Goal: Task Accomplishment & Management: Use online tool/utility

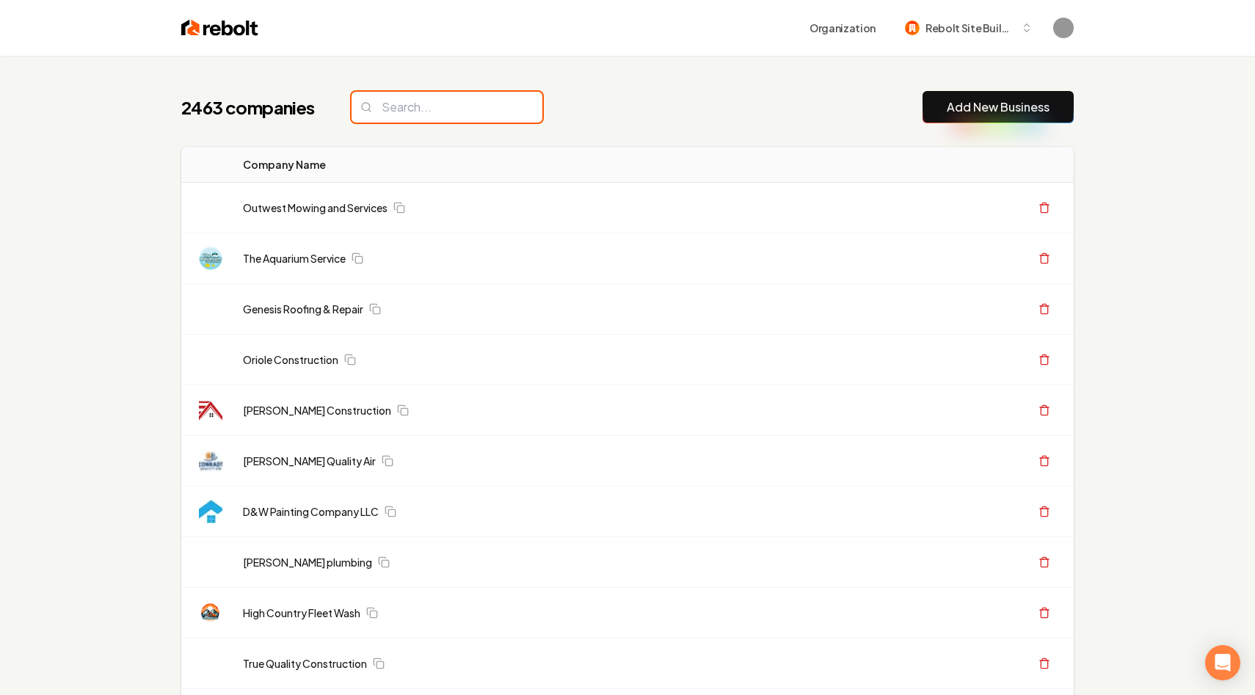
click at [404, 109] on input "search" at bounding box center [447, 107] width 191 height 31
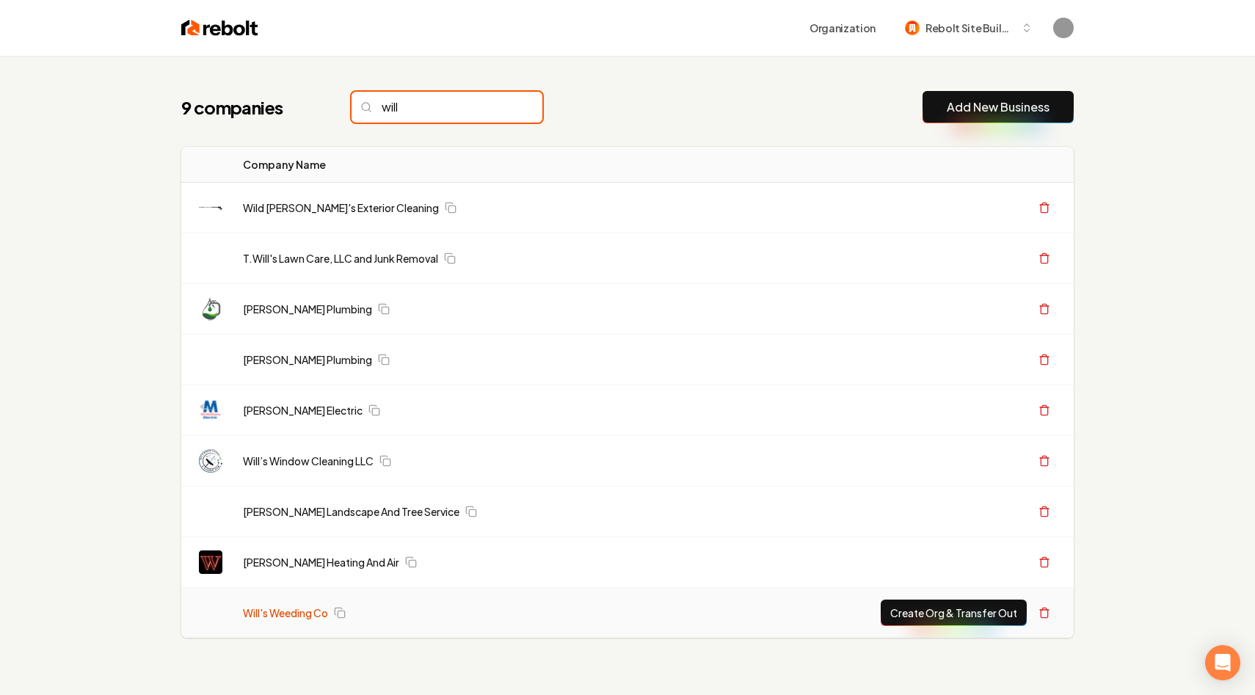
type input "will"
click at [283, 611] on link "Will's Weeding Co" at bounding box center [285, 612] width 85 height 15
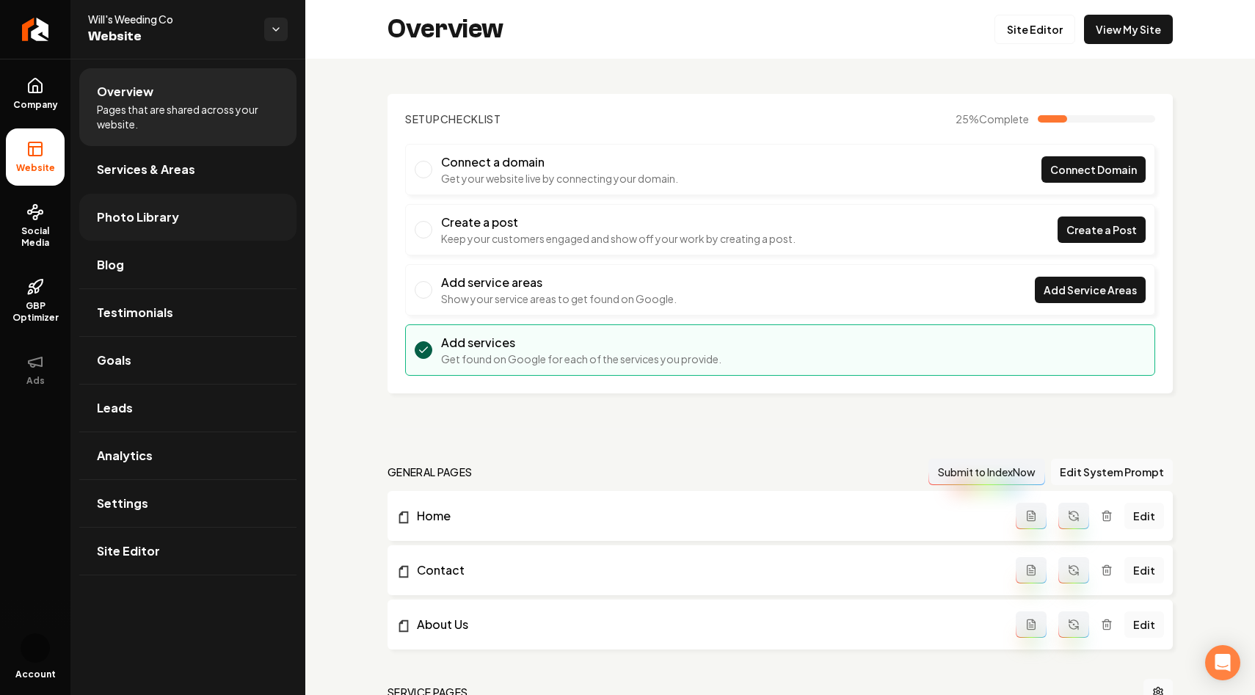
click at [162, 211] on span "Photo Library" at bounding box center [138, 217] width 82 height 18
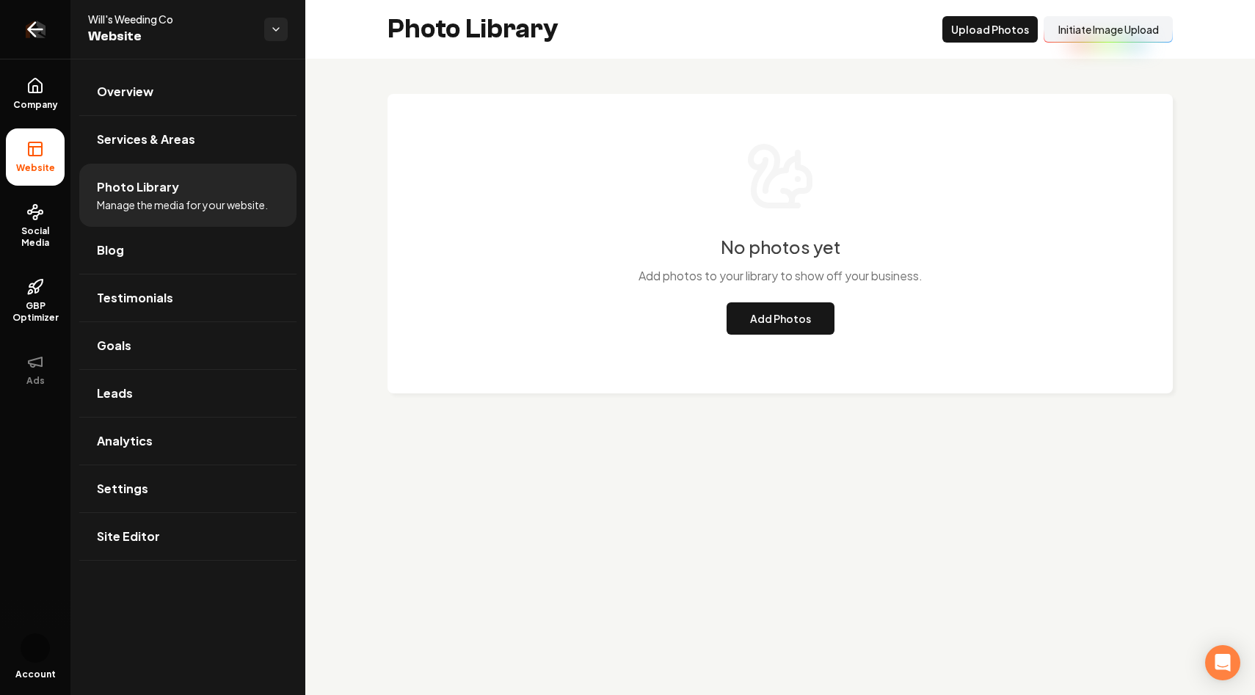
click at [53, 32] on link "Return to dashboard" at bounding box center [35, 29] width 70 height 59
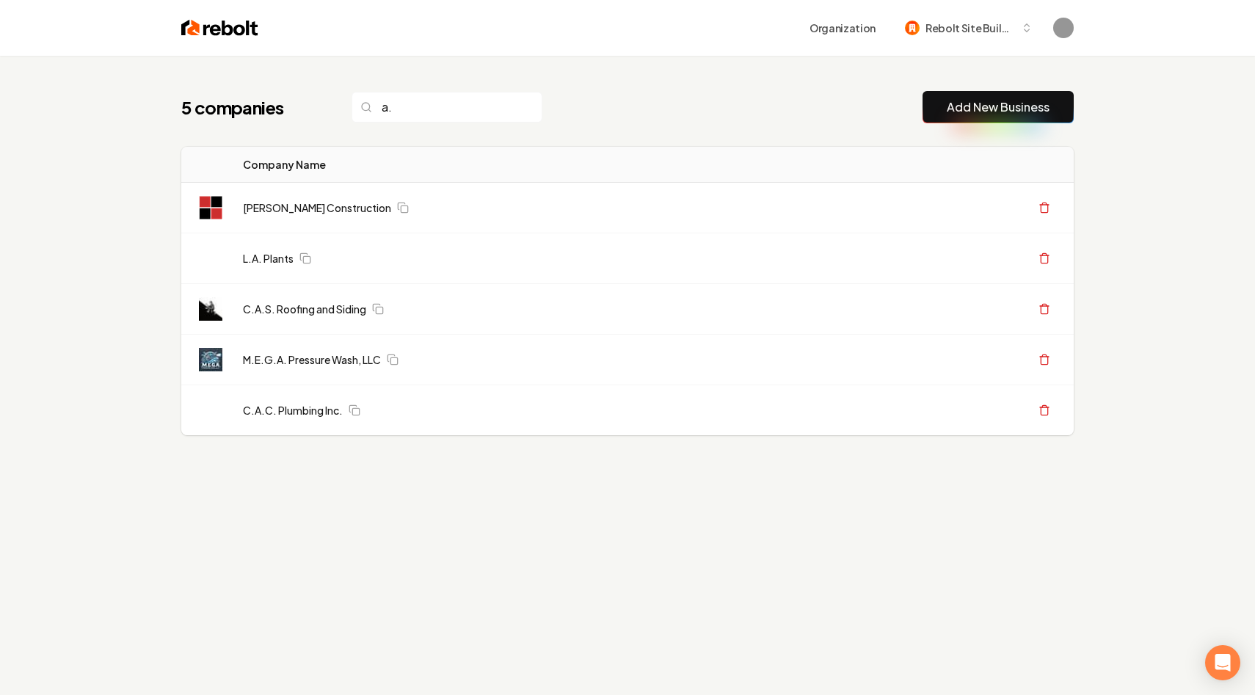
type input "a"
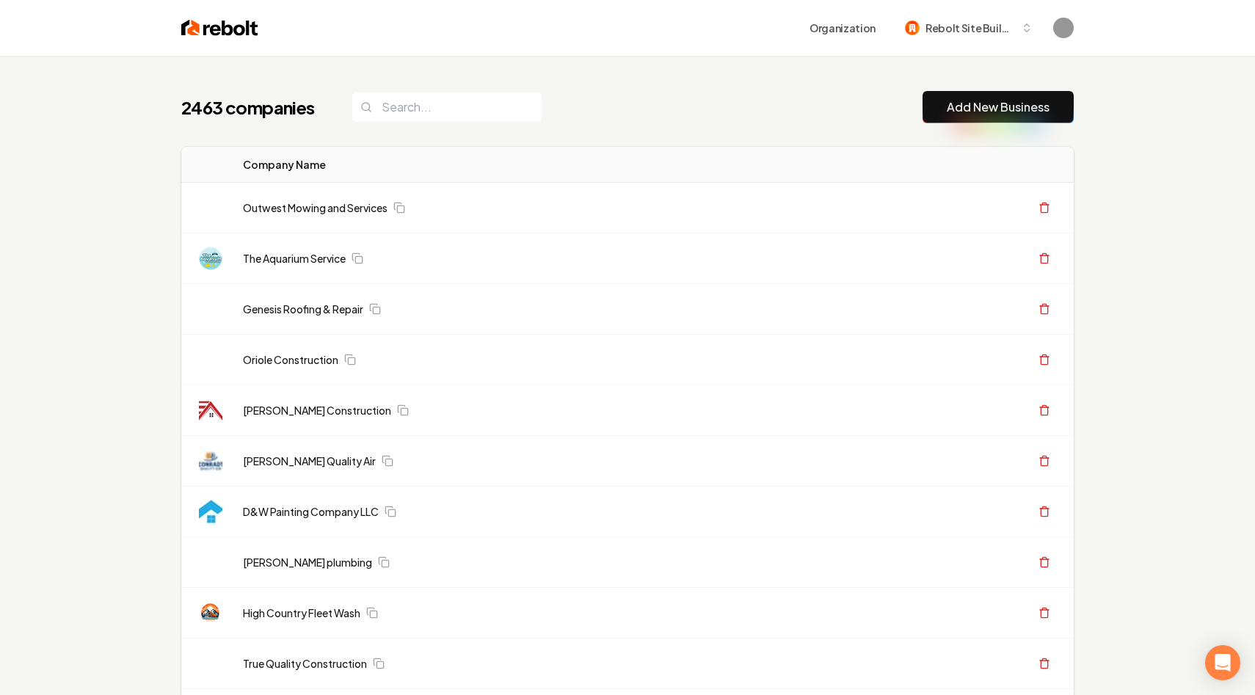
click at [498, 105] on input "search" at bounding box center [447, 107] width 191 height 31
click at [433, 108] on input "search" at bounding box center [447, 107] width 191 height 31
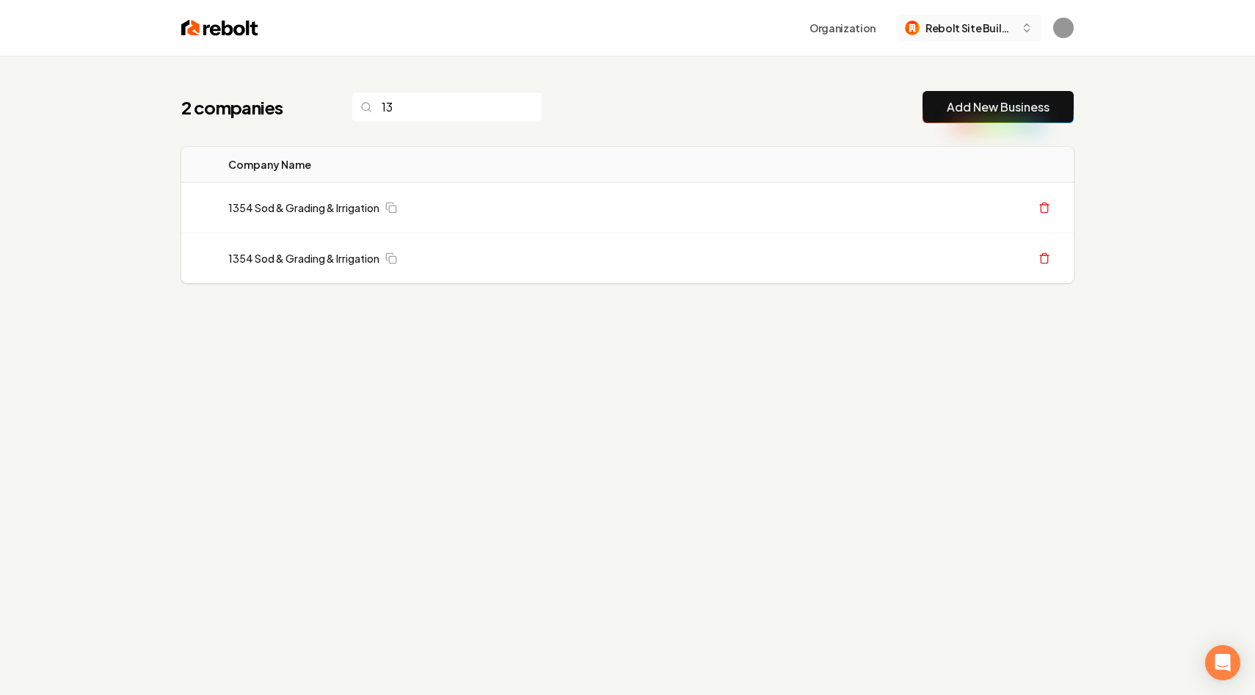
type input "13"
click at [949, 21] on span "Rebolt Site Builder" at bounding box center [970, 28] width 90 height 15
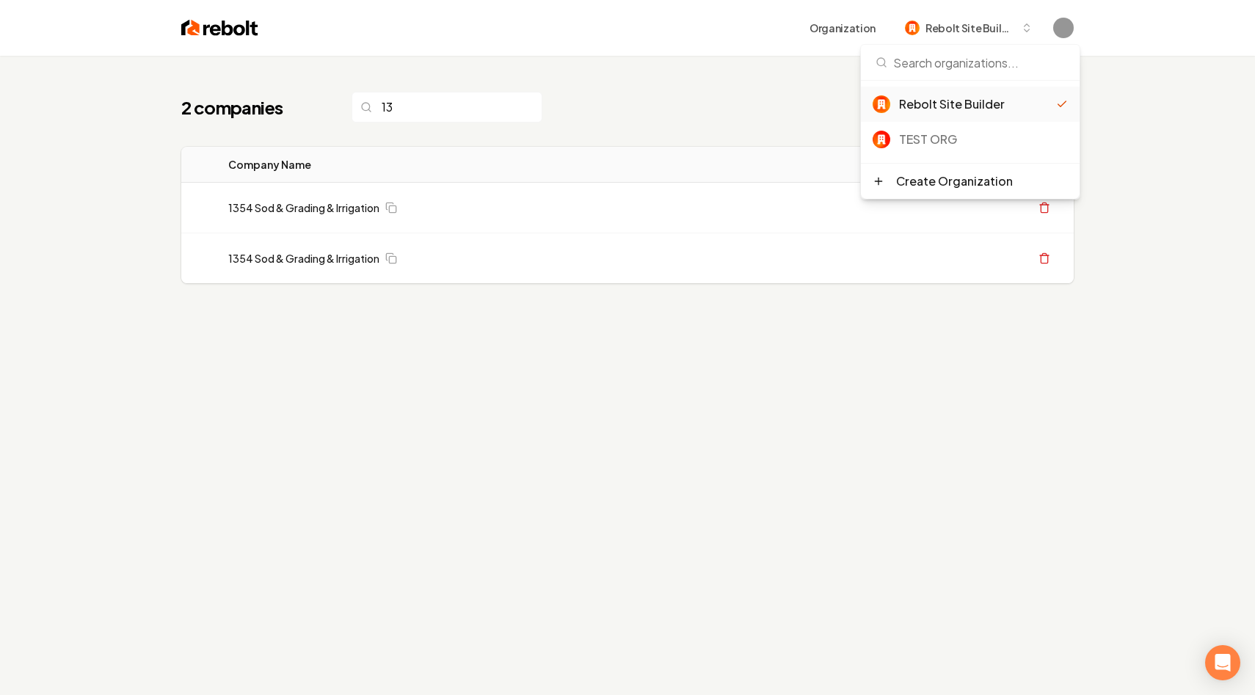
click at [657, 121] on div "2 companies 13 Add New Business" at bounding box center [627, 107] width 892 height 32
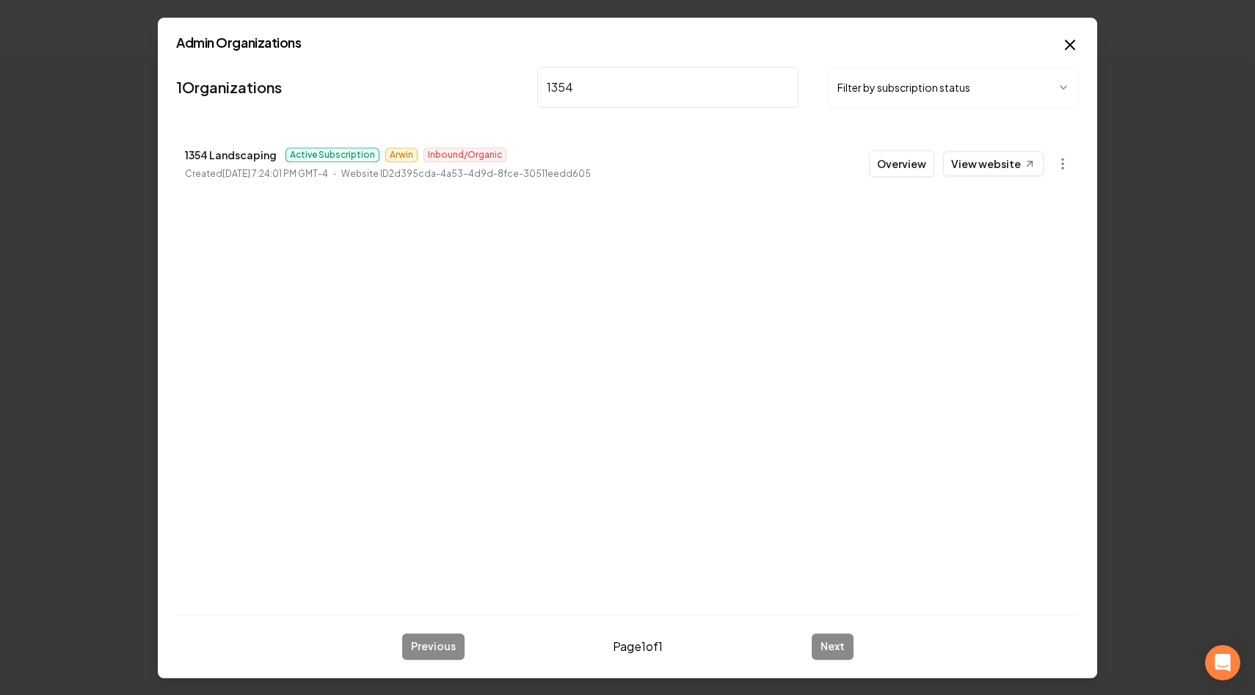
type input "1354"
click at [223, 151] on p "1354 Landscaping" at bounding box center [231, 155] width 92 height 18
click at [905, 157] on button "Overview" at bounding box center [901, 163] width 65 height 26
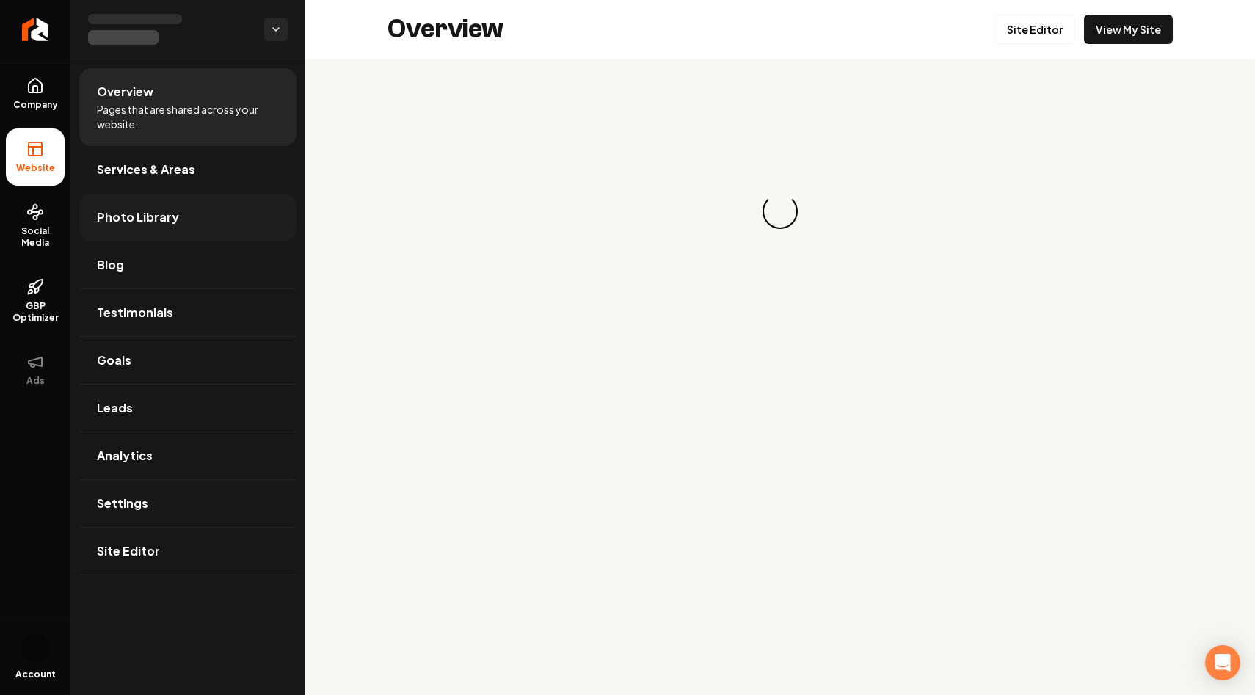
click at [175, 222] on link "Photo Library" at bounding box center [187, 217] width 217 height 47
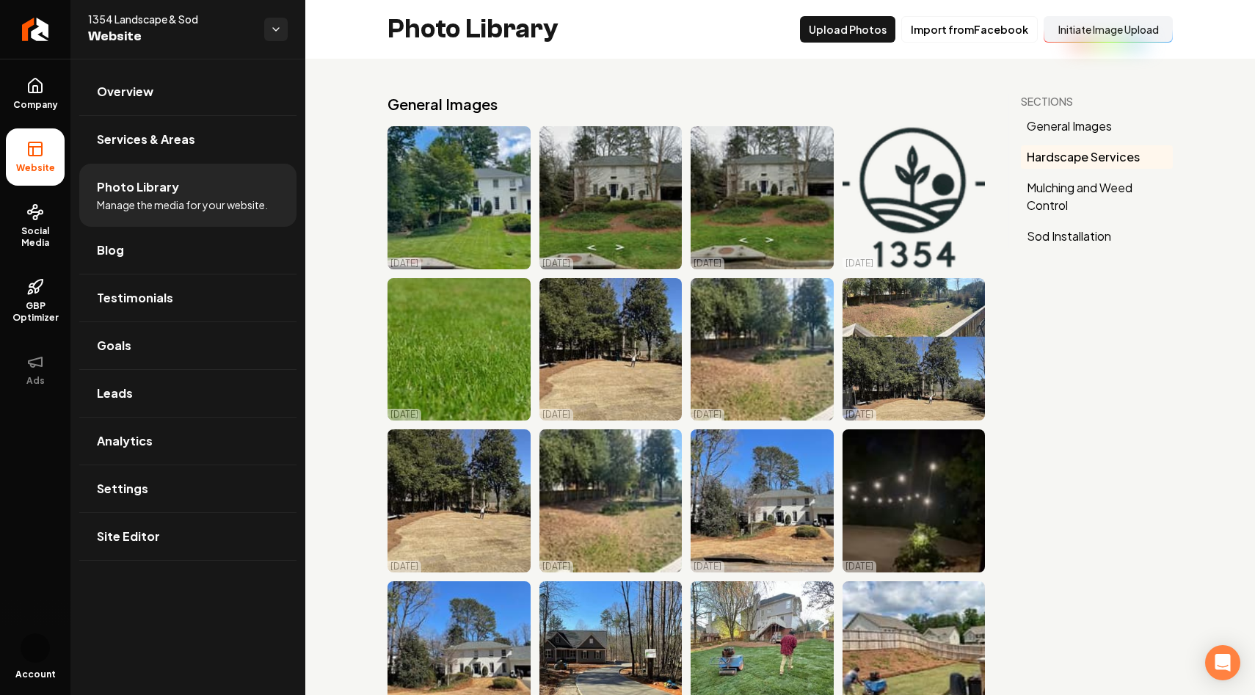
click at [1070, 150] on button "Hardscape Services" at bounding box center [1097, 156] width 152 height 23
click at [1054, 125] on button "General Images" at bounding box center [1097, 125] width 152 height 23
click at [34, 101] on span "Company" at bounding box center [35, 105] width 57 height 12
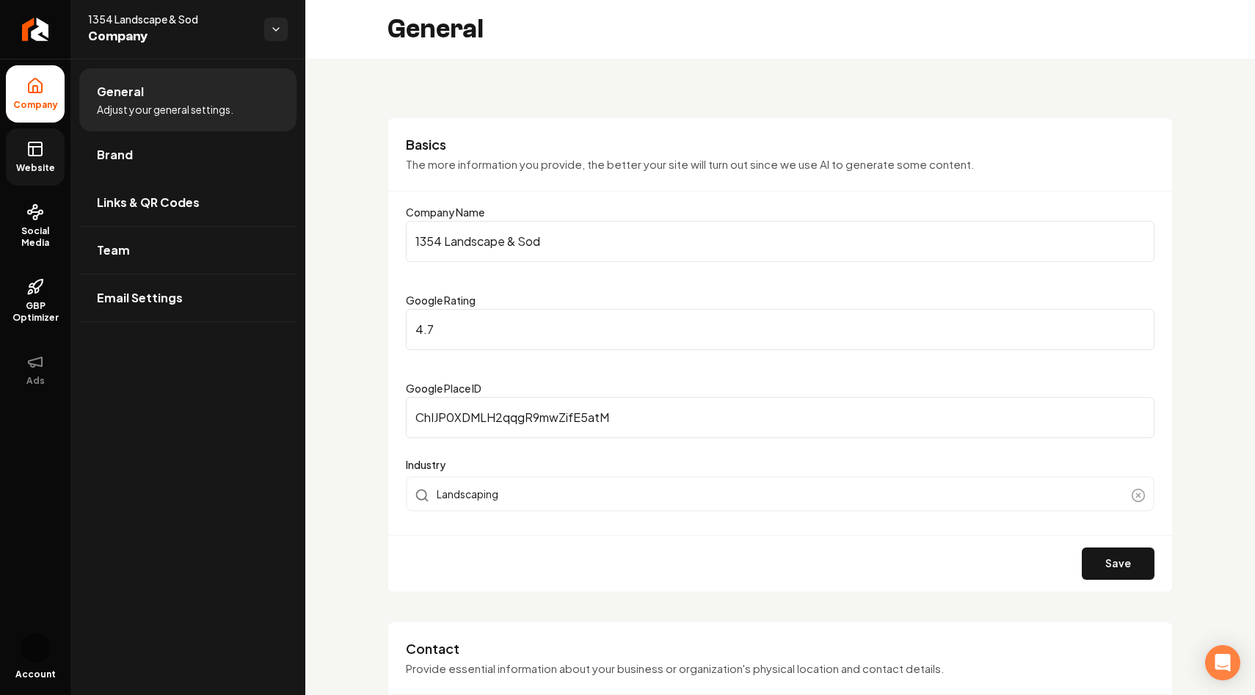
click at [18, 159] on link "Website" at bounding box center [35, 156] width 59 height 57
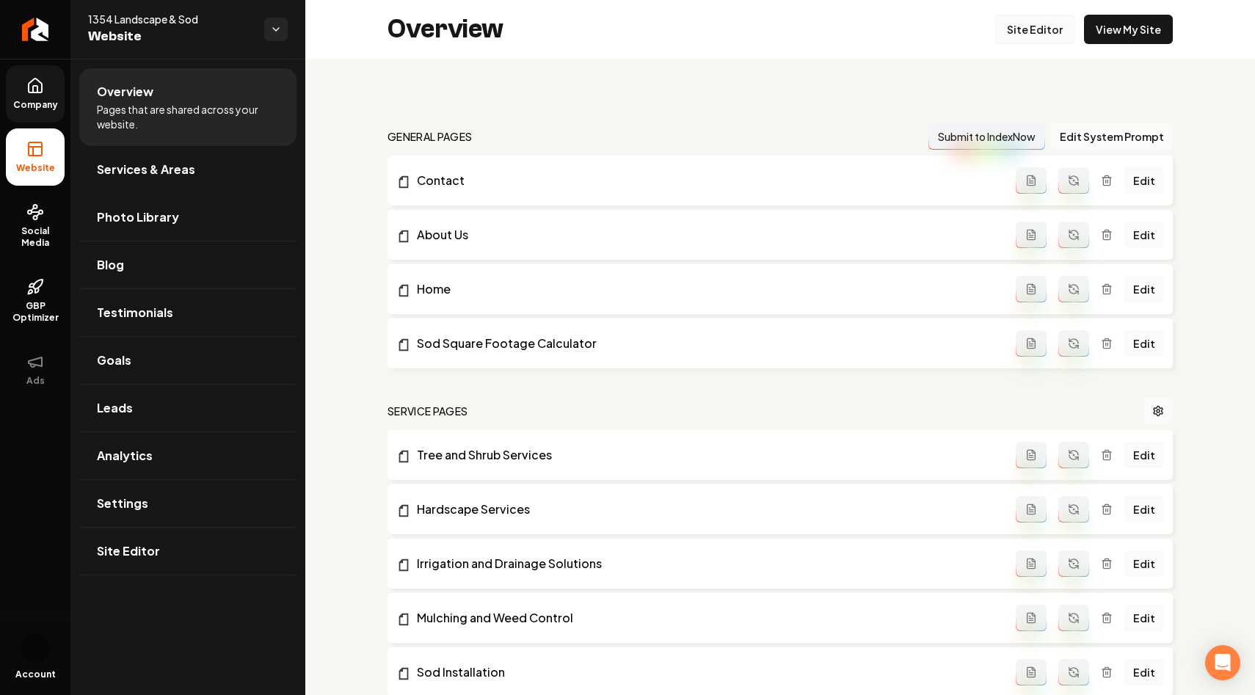
click at [1043, 27] on link "Site Editor" at bounding box center [1034, 29] width 81 height 29
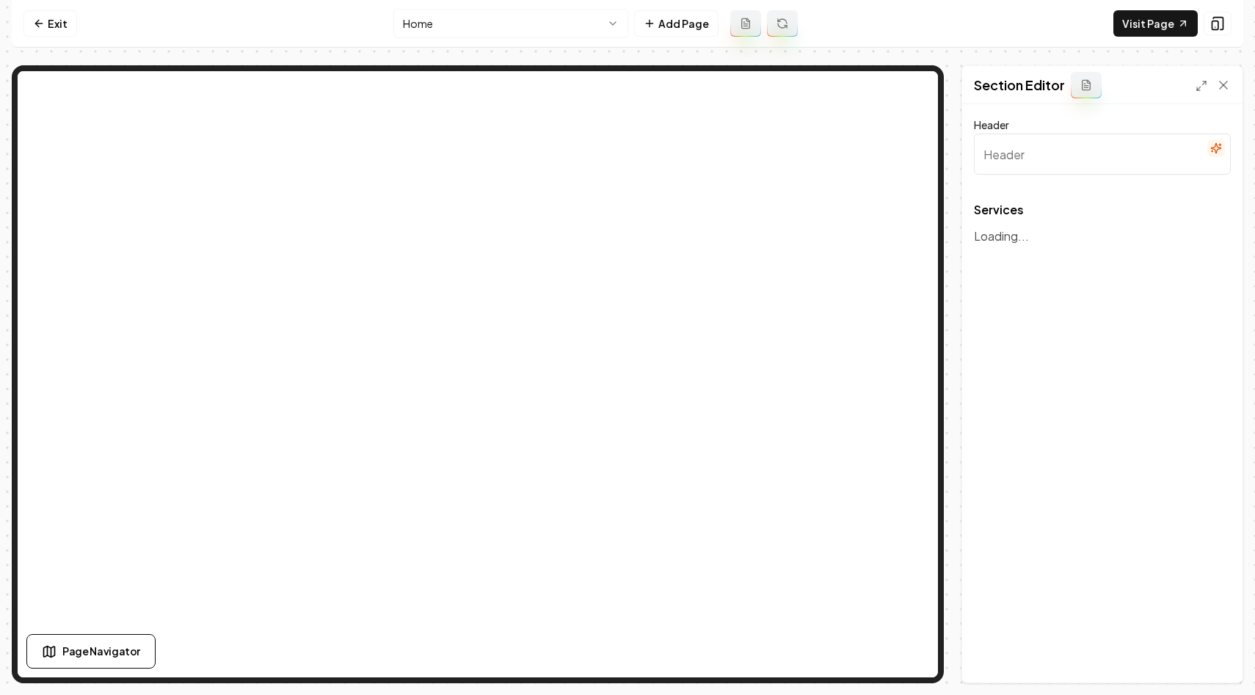
type input "Atlanta Landscaping Services"
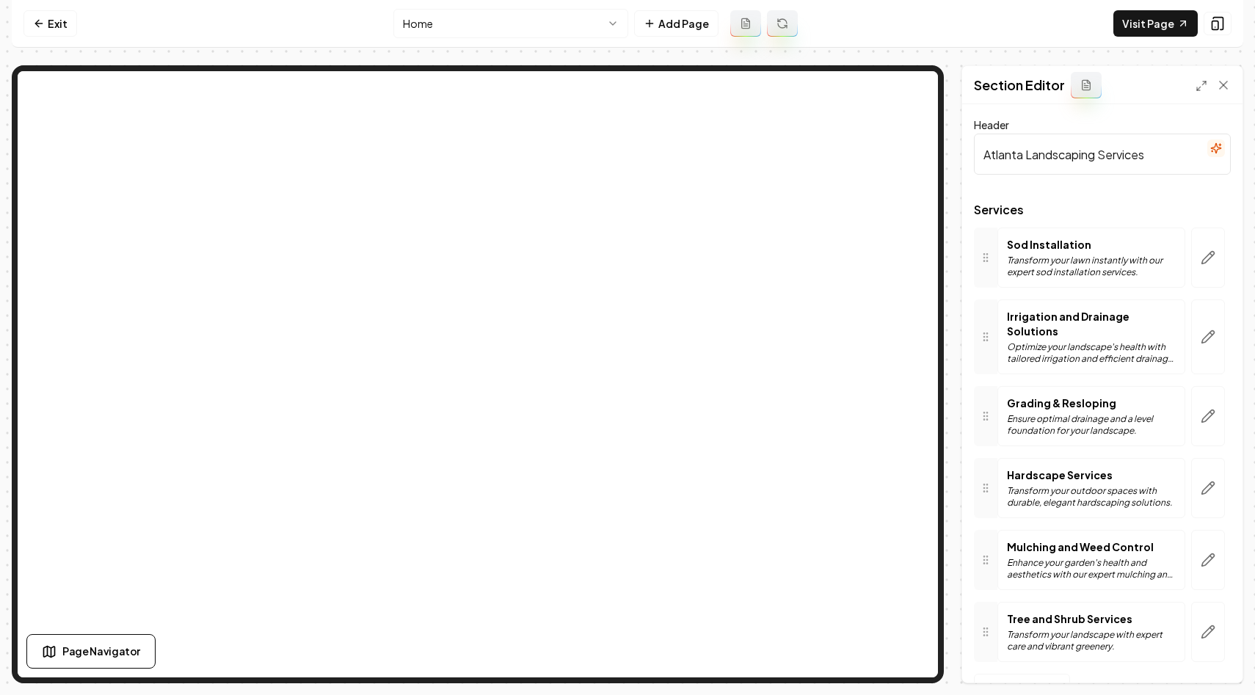
scroll to position [32, 0]
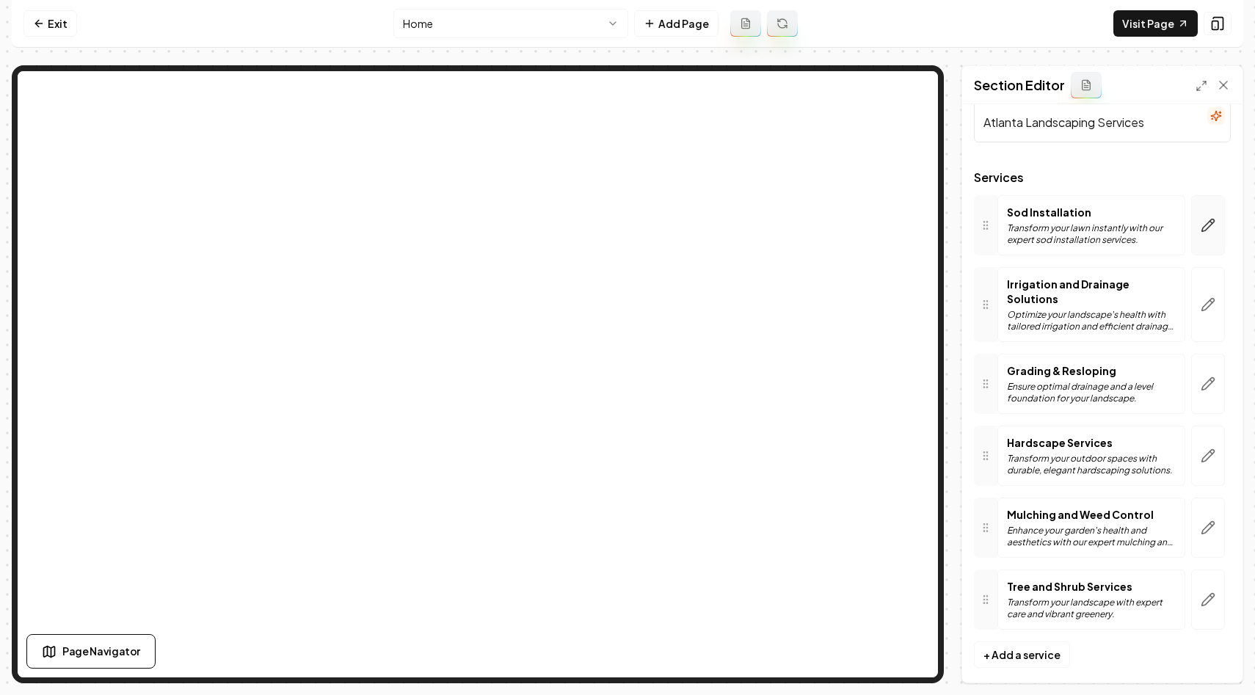
click at [1196, 216] on button "button" at bounding box center [1208, 225] width 34 height 60
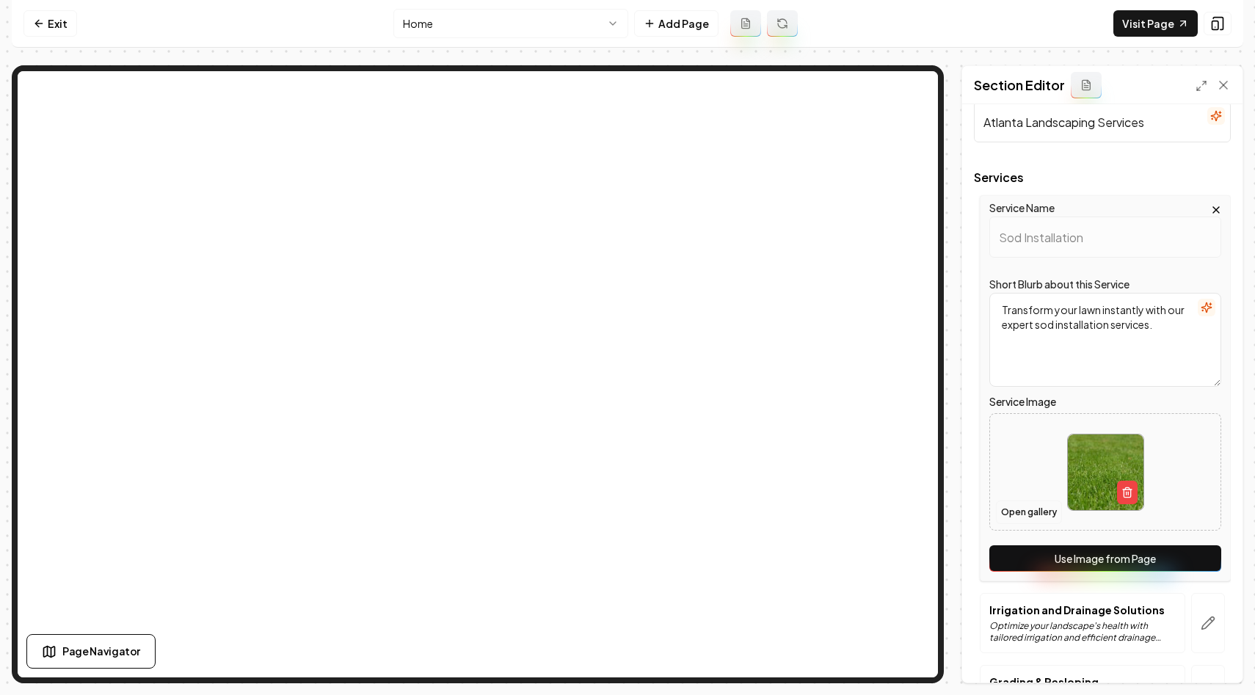
click at [1011, 511] on button "Open gallery" at bounding box center [1029, 512] width 66 height 23
